Goal: Information Seeking & Learning: Learn about a topic

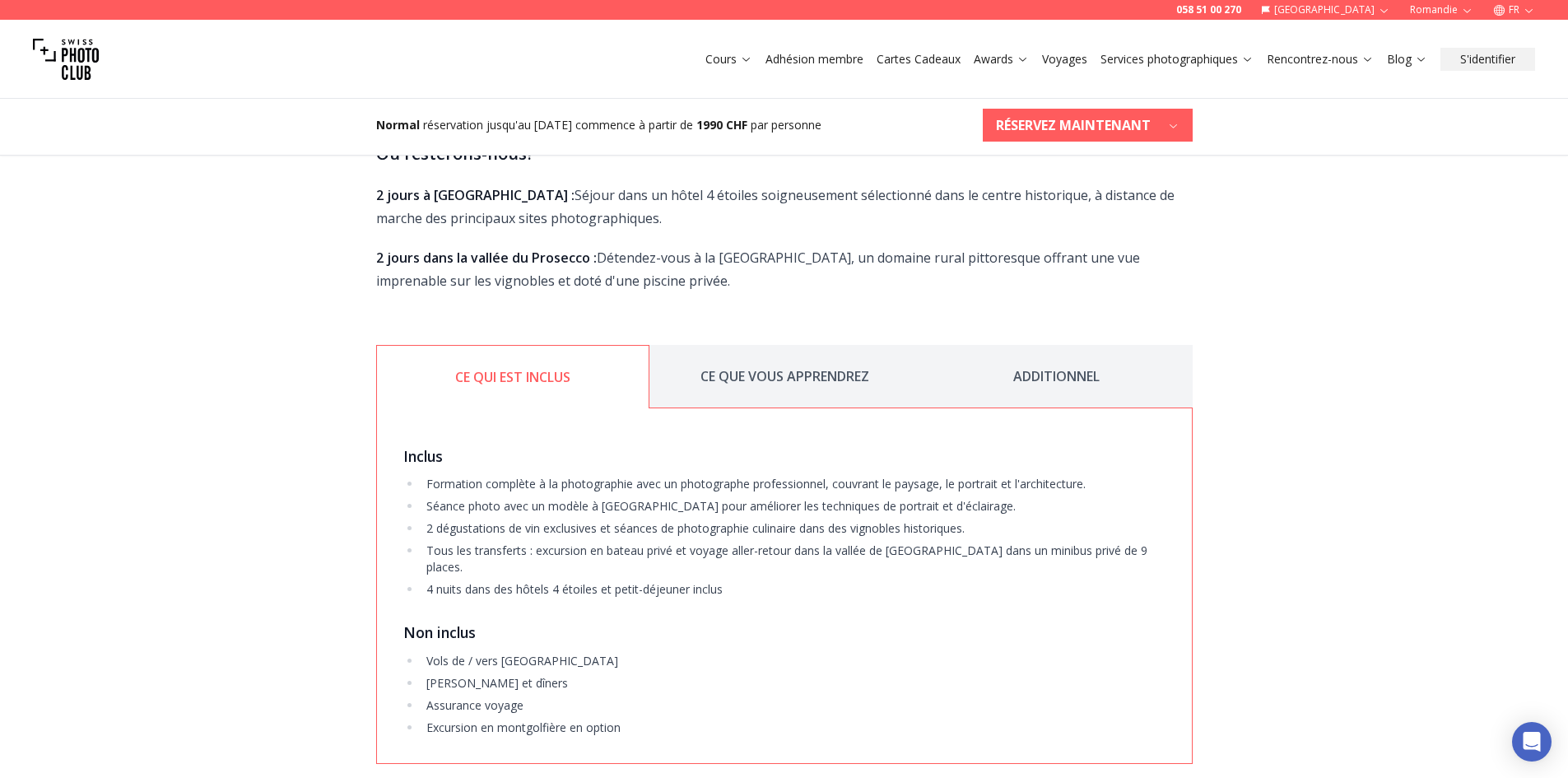
scroll to position [2882, 0]
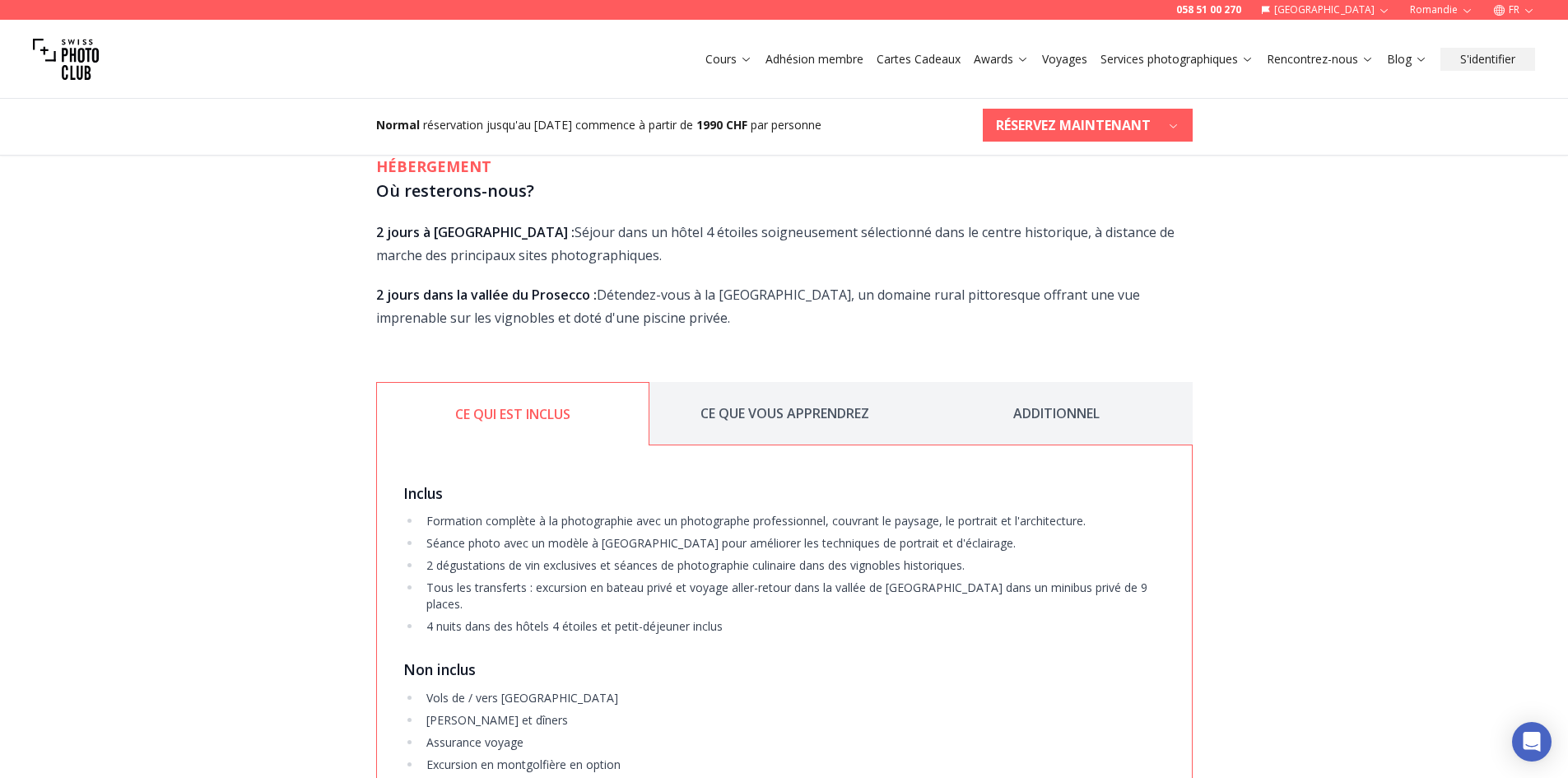
click at [808, 382] on button "CE QUE VOUS APPRENDREZ" at bounding box center [785, 414] width 272 height 63
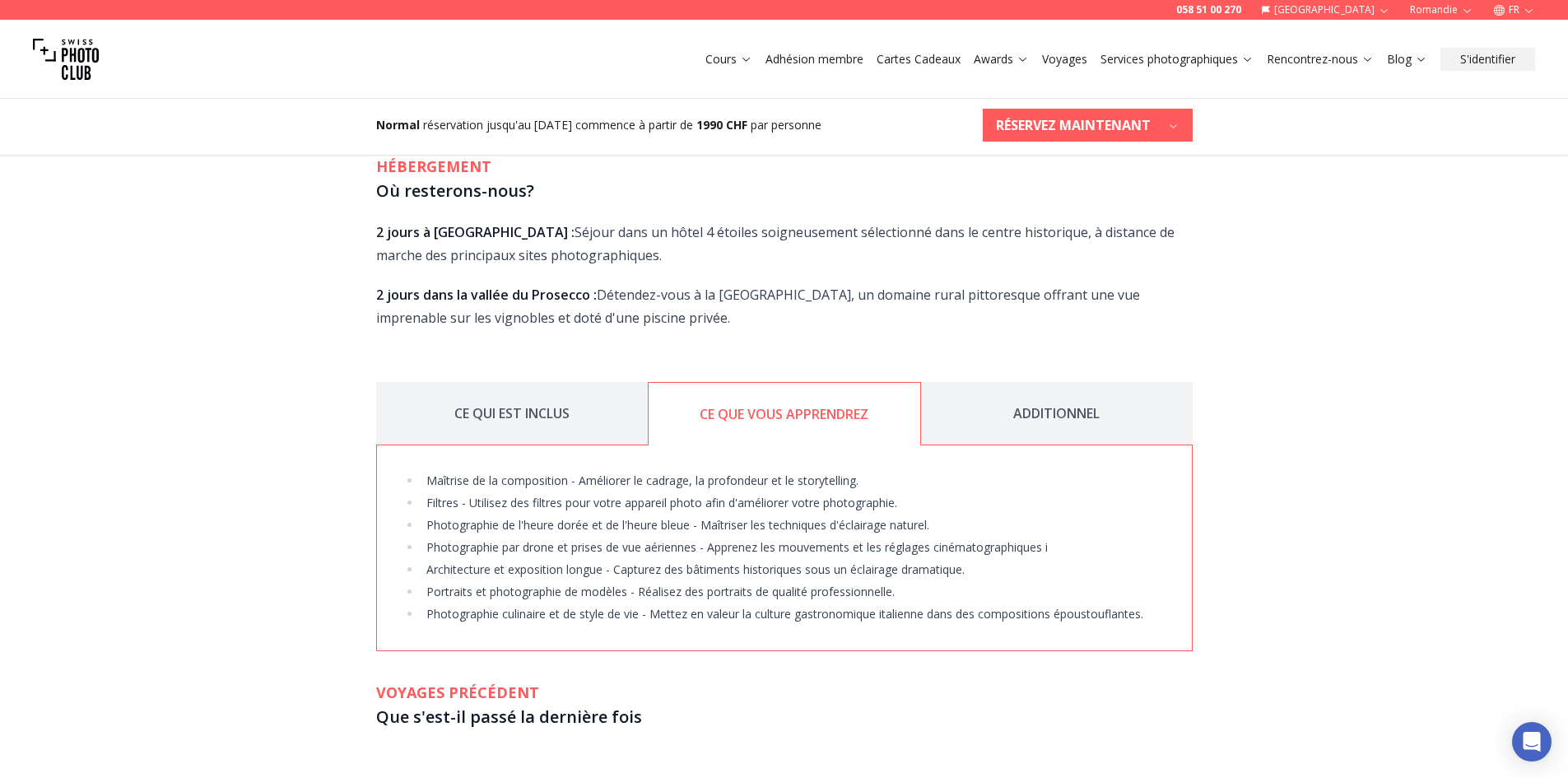
click at [1065, 382] on button "ADDITIONNEL" at bounding box center [1056, 414] width 272 height 63
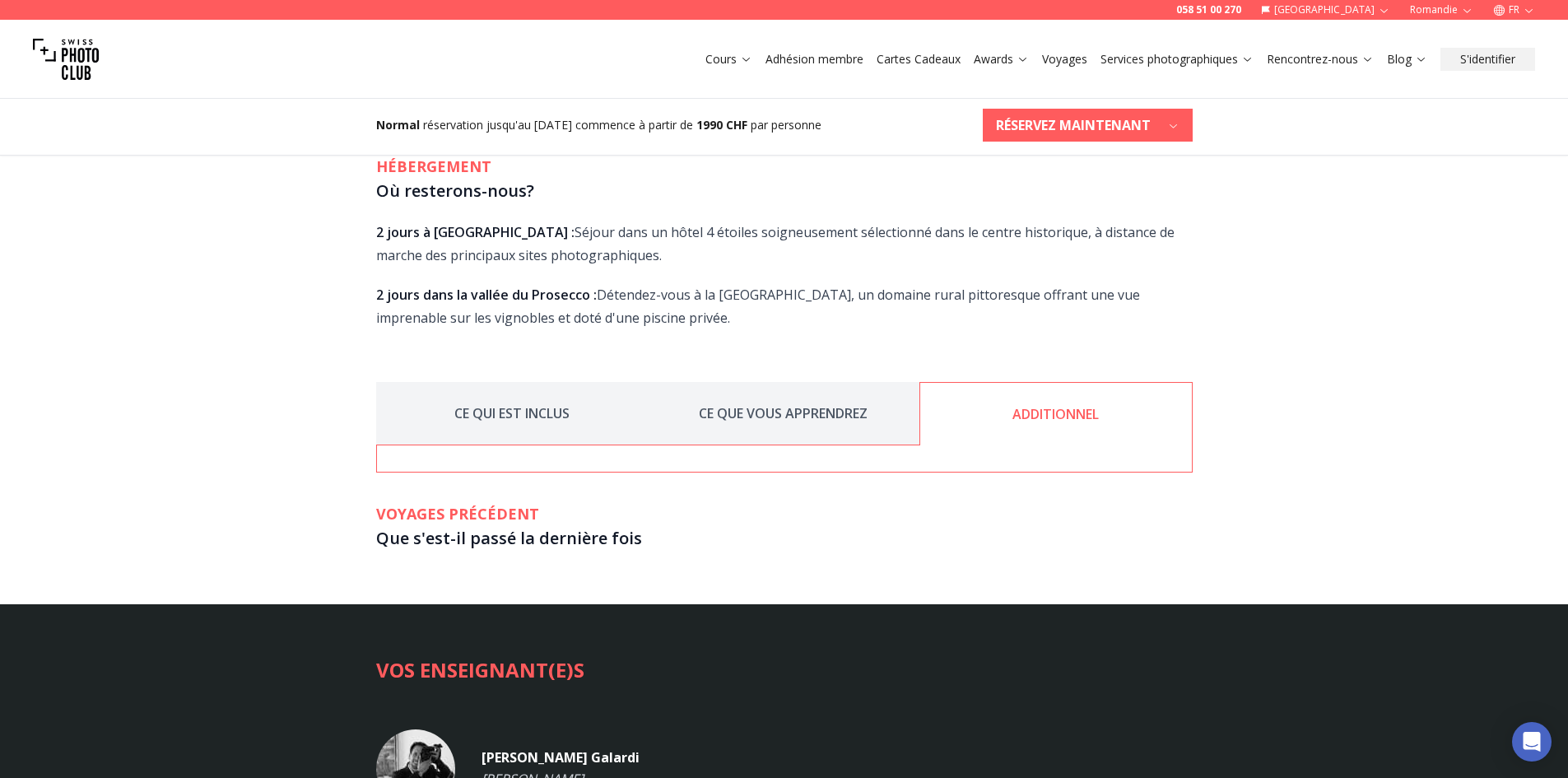
click at [522, 382] on button "CE QUI EST INCLUS" at bounding box center [512, 414] width 272 height 63
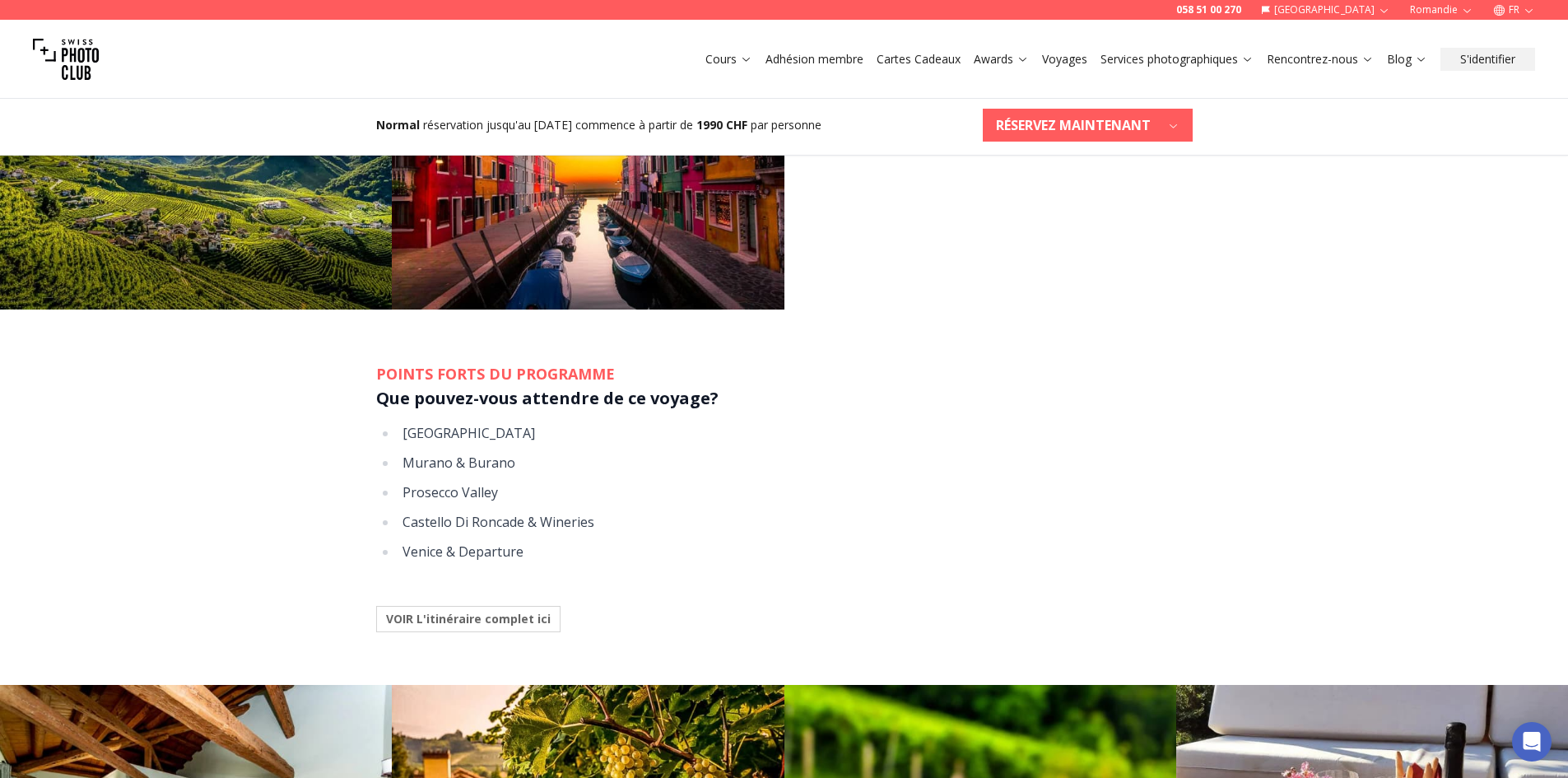
scroll to position [1482, 0]
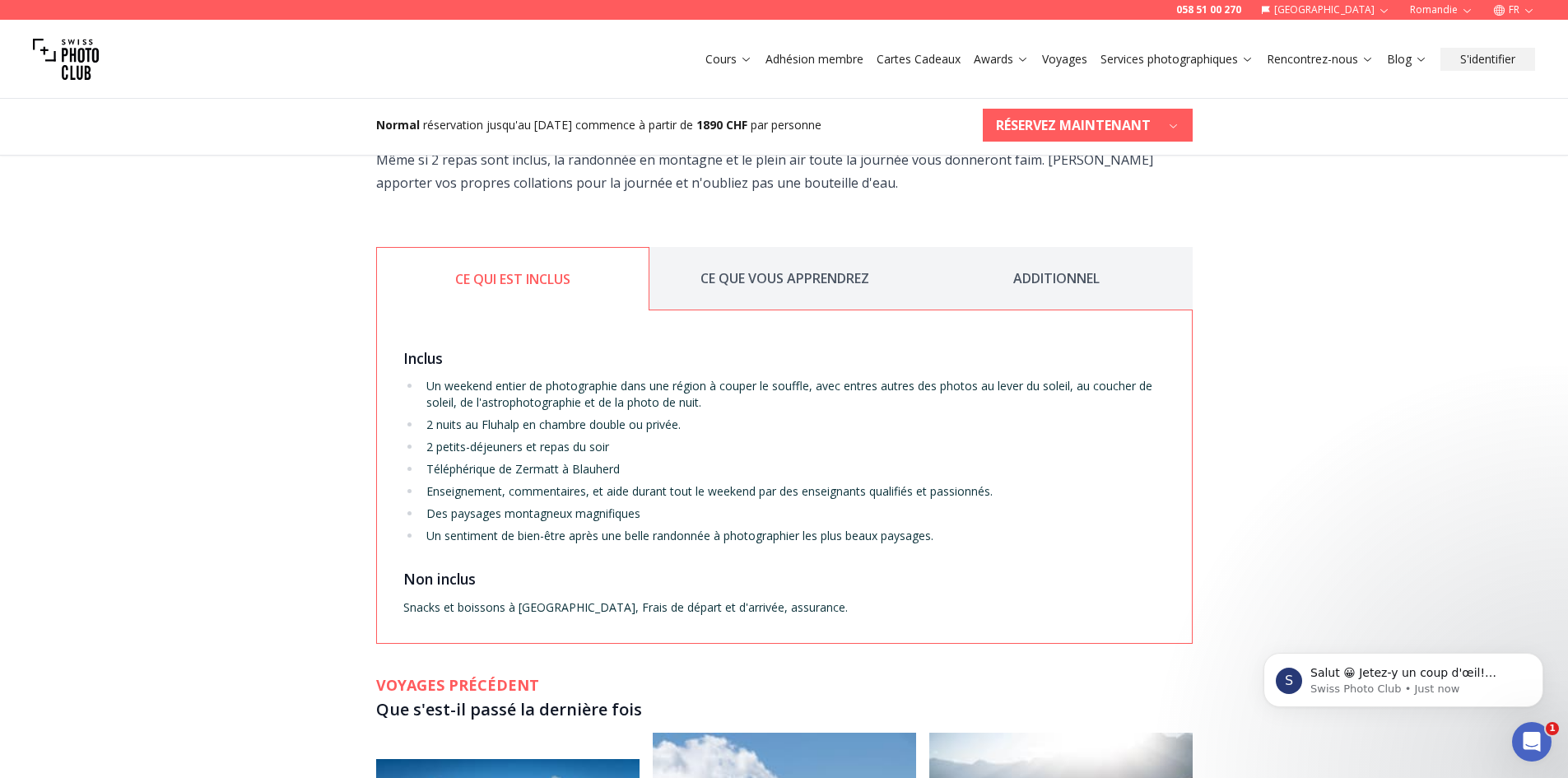
scroll to position [2552, 0]
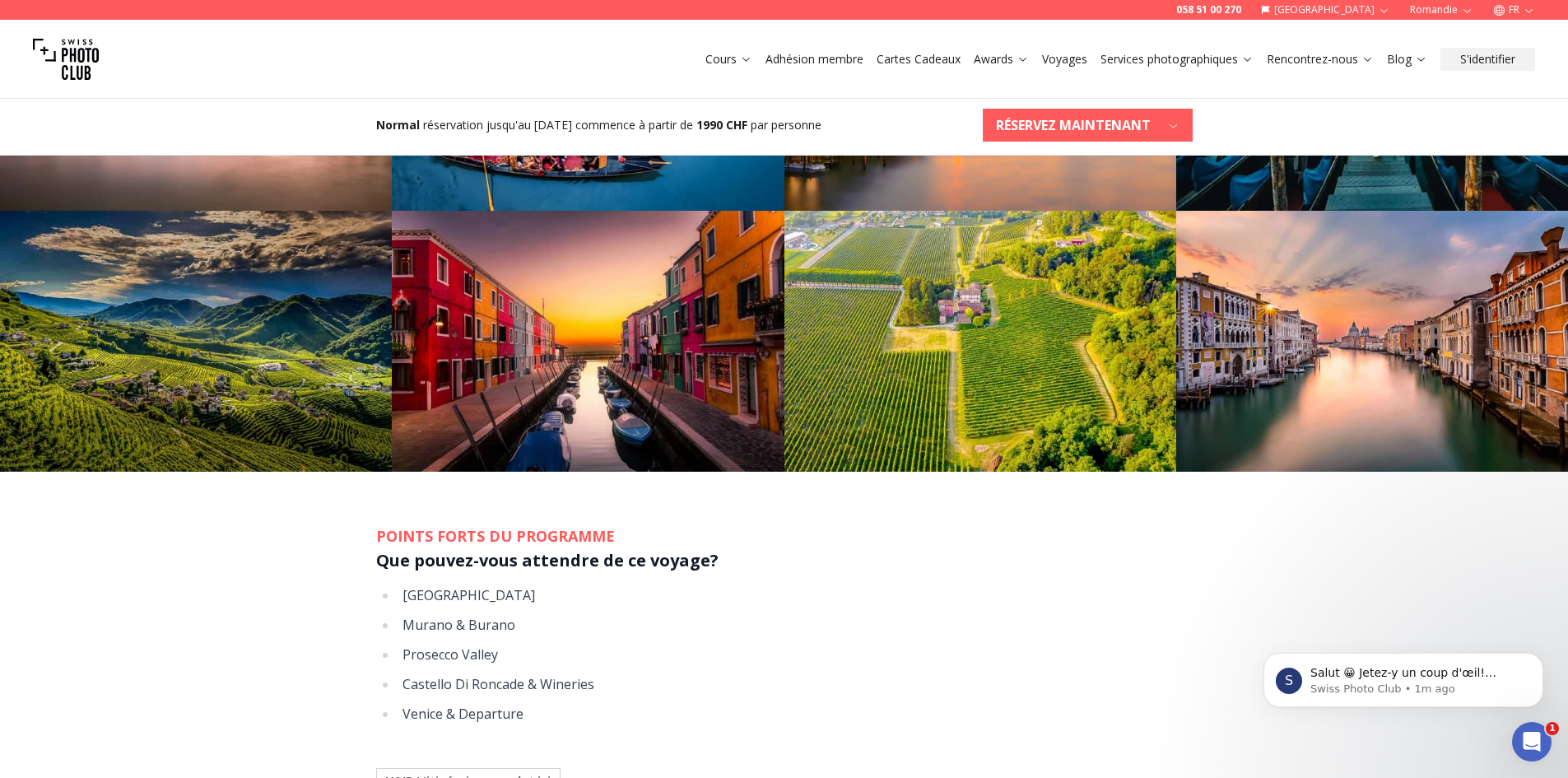
scroll to position [824, 0]
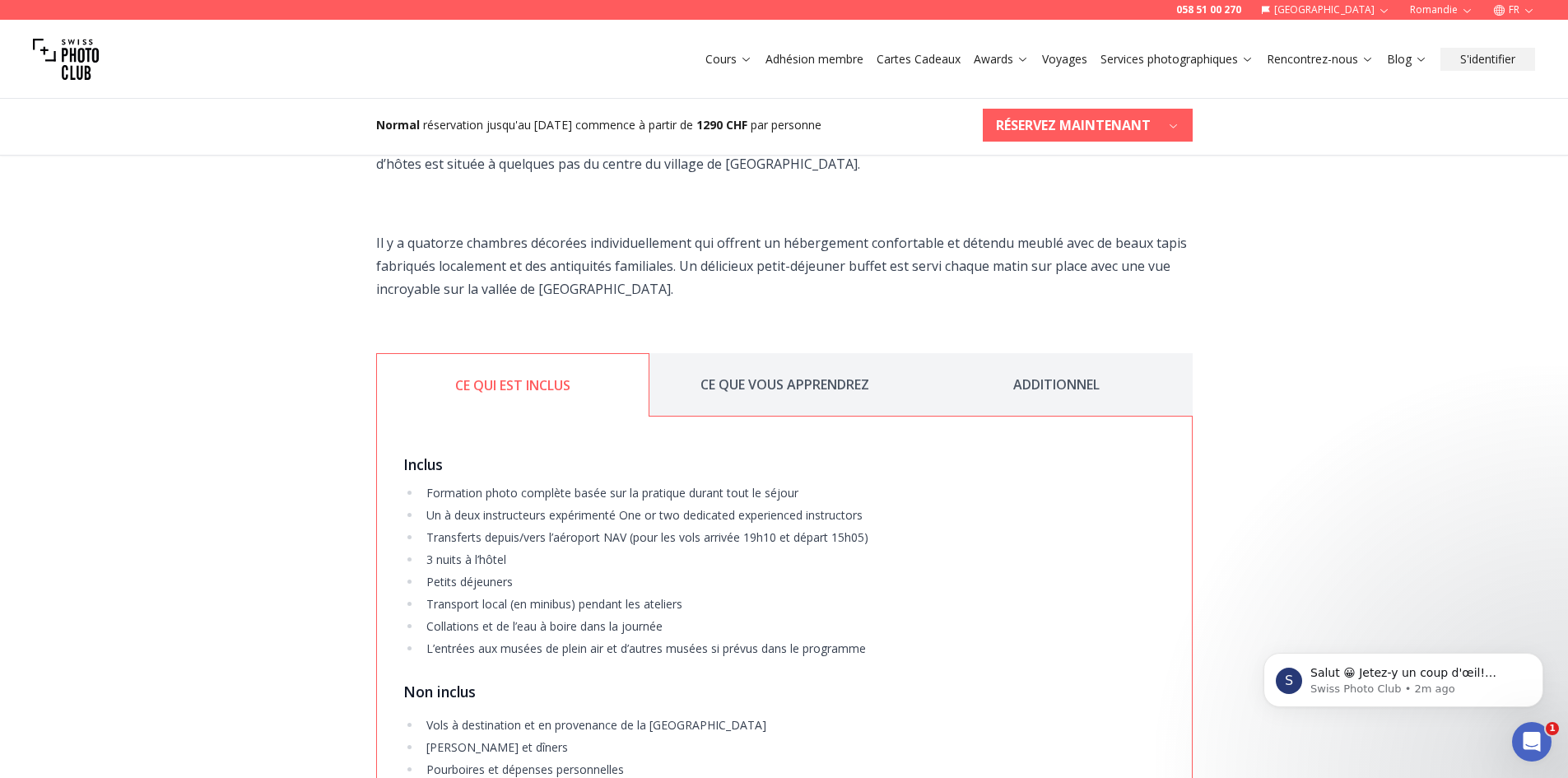
scroll to position [3129, 0]
